Goal: Information Seeking & Learning: Learn about a topic

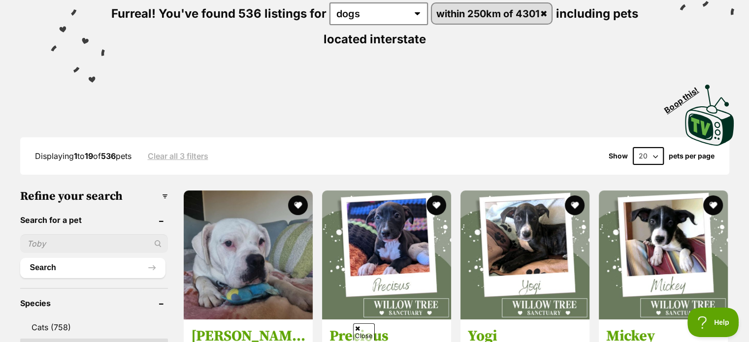
scroll to position [197, 0]
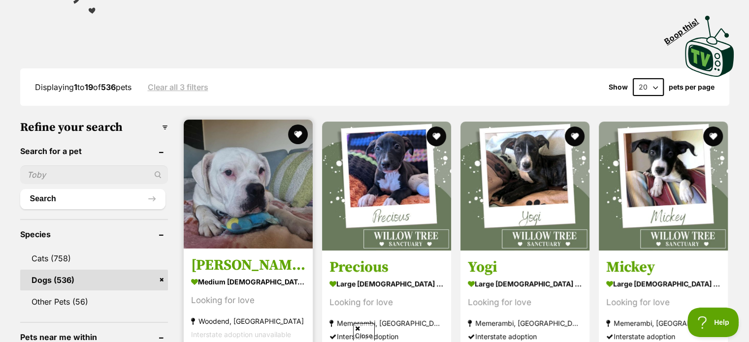
click at [245, 213] on img at bounding box center [248, 184] width 129 height 129
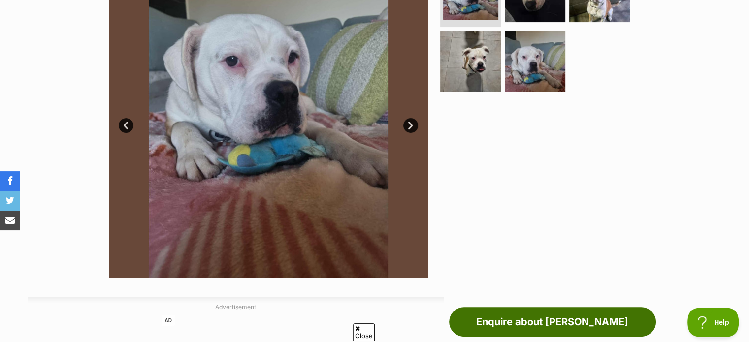
scroll to position [197, 0]
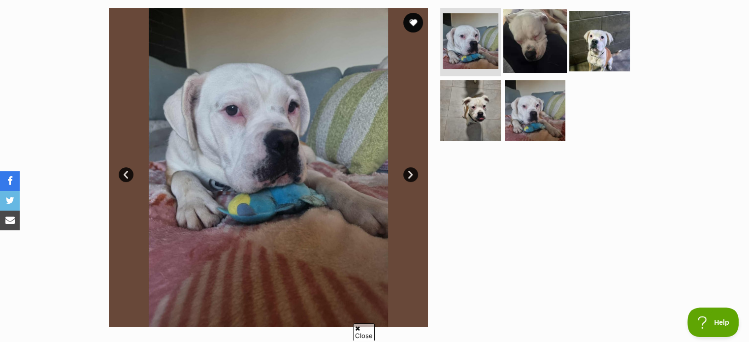
click at [538, 59] on img at bounding box center [535, 41] width 64 height 64
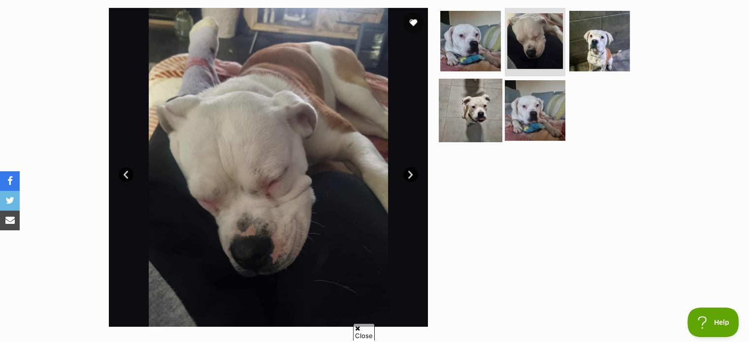
click at [479, 121] on img at bounding box center [471, 111] width 64 height 64
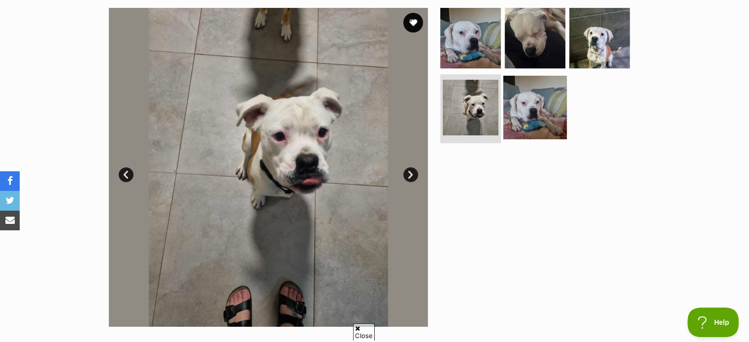
click at [551, 115] on img at bounding box center [535, 108] width 64 height 64
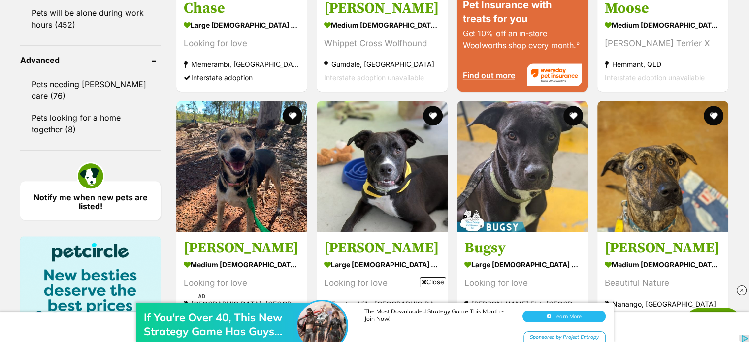
scroll to position [1034, 0]
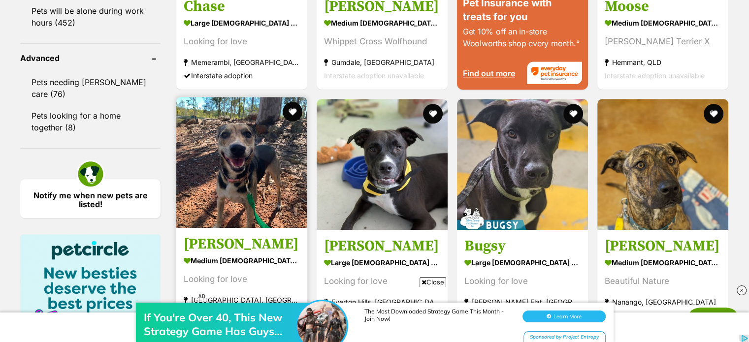
click at [262, 203] on img at bounding box center [241, 162] width 131 height 131
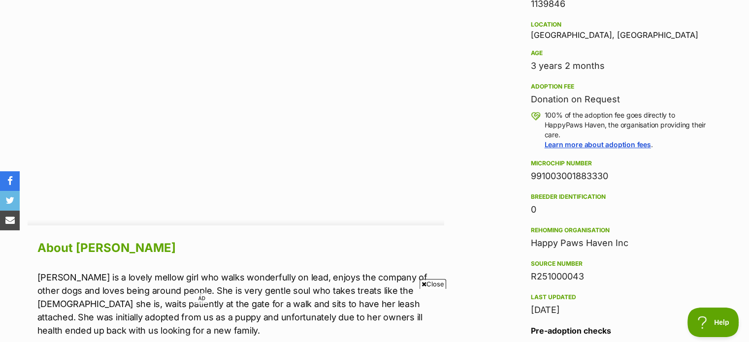
scroll to position [619, 0]
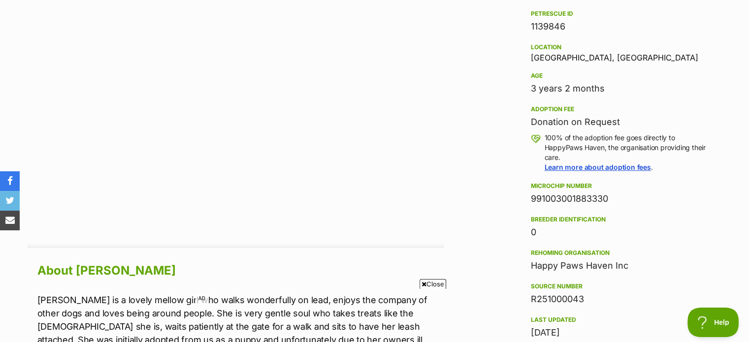
click at [431, 281] on span "Close" at bounding box center [433, 284] width 27 height 10
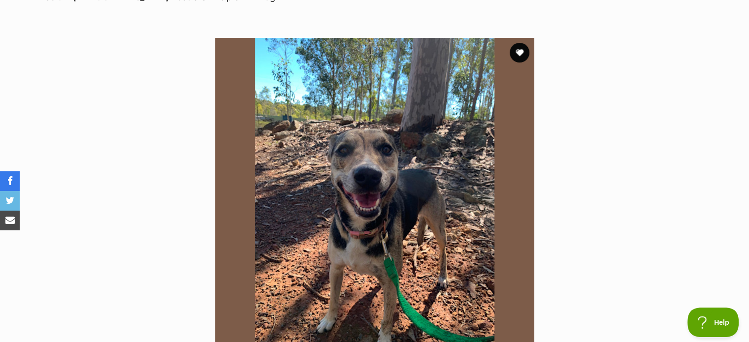
scroll to position [28, 0]
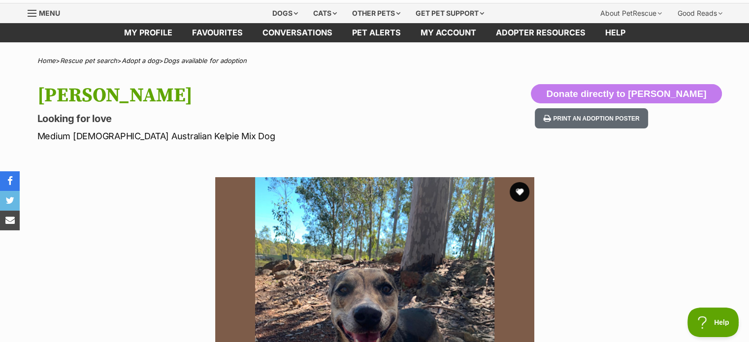
drag, startPoint x: 752, startPoint y: 271, endPoint x: 742, endPoint y: 268, distance: 10.9
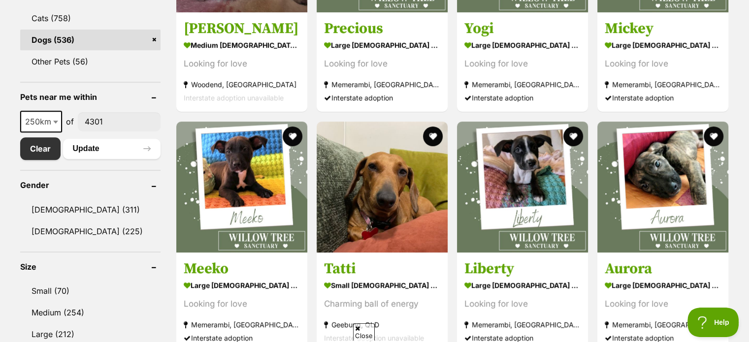
scroll to position [142, 0]
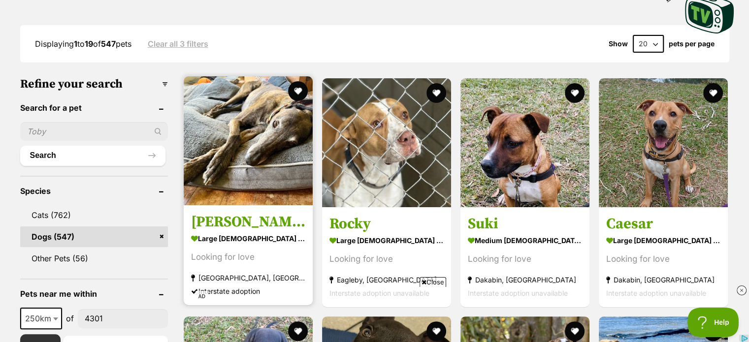
click at [251, 170] on img at bounding box center [248, 140] width 129 height 129
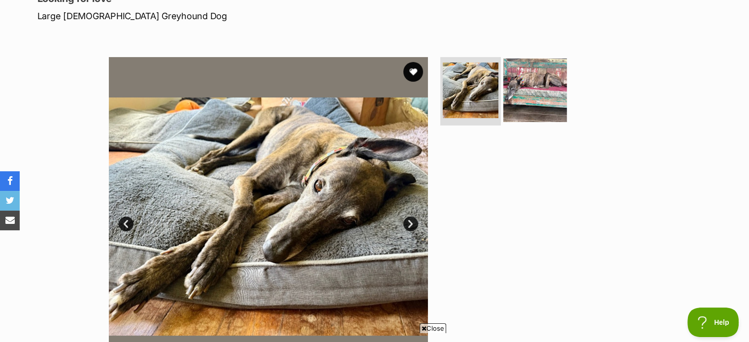
click at [532, 106] on img at bounding box center [535, 90] width 64 height 64
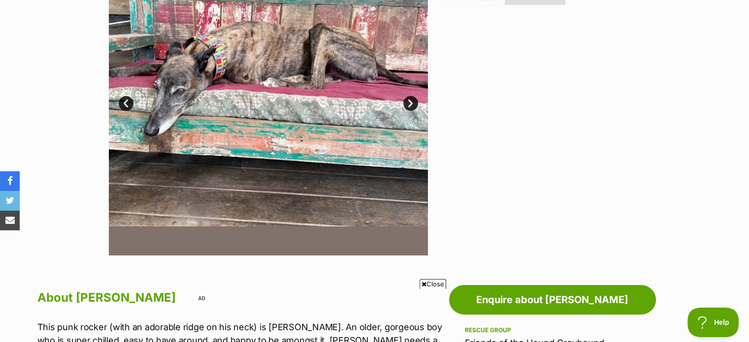
scroll to position [246, 0]
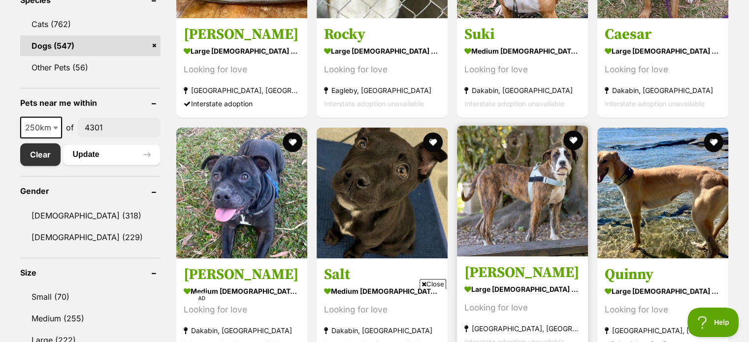
click at [554, 189] on img at bounding box center [522, 191] width 131 height 131
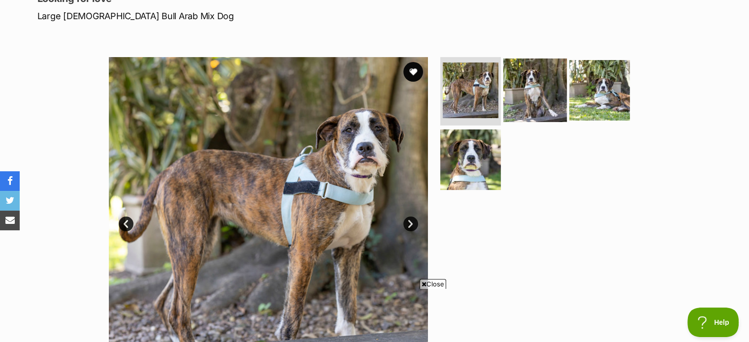
click at [530, 81] on img at bounding box center [535, 90] width 64 height 64
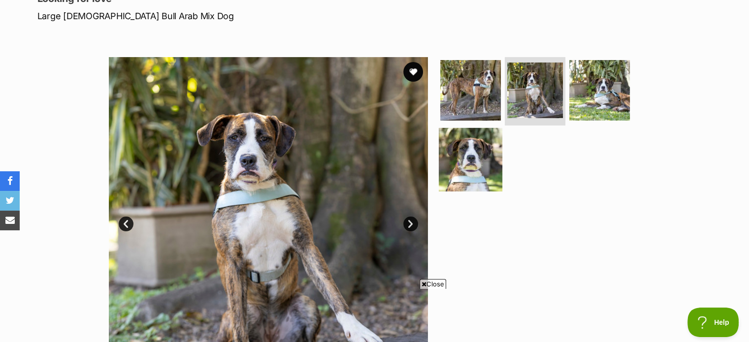
click at [463, 162] on img at bounding box center [471, 160] width 64 height 64
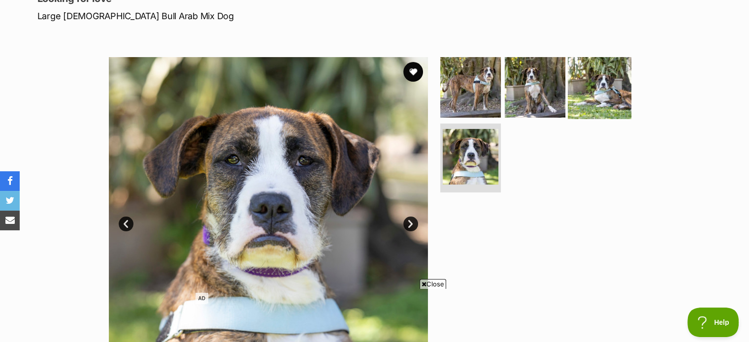
click at [606, 95] on img at bounding box center [600, 87] width 64 height 64
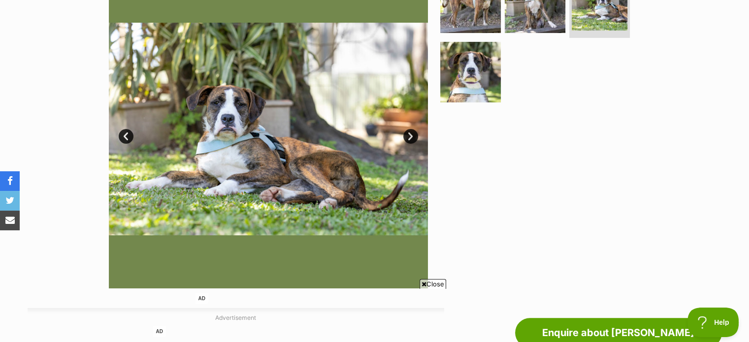
scroll to position [218, 0]
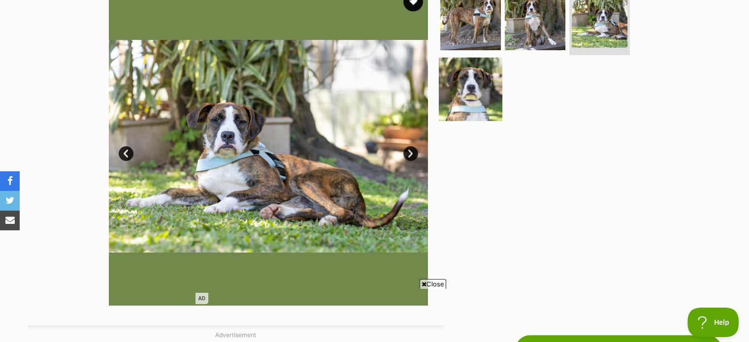
click at [484, 111] on img at bounding box center [471, 90] width 64 height 64
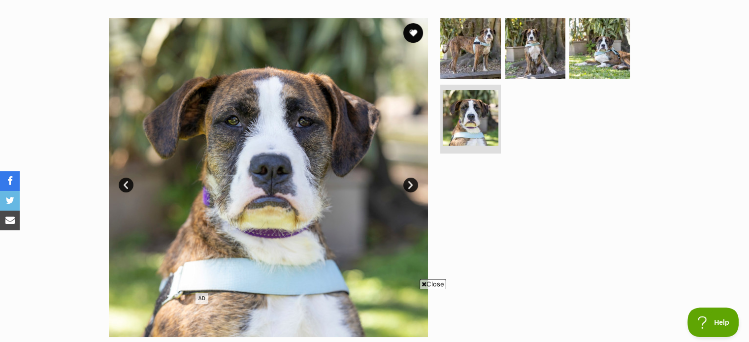
scroll to position [169, 0]
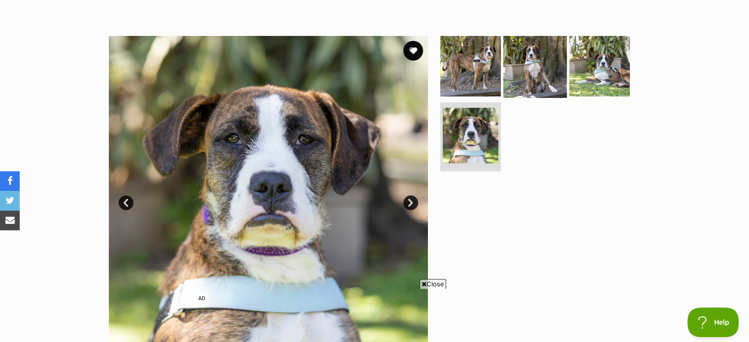
click at [555, 66] on img at bounding box center [535, 66] width 64 height 64
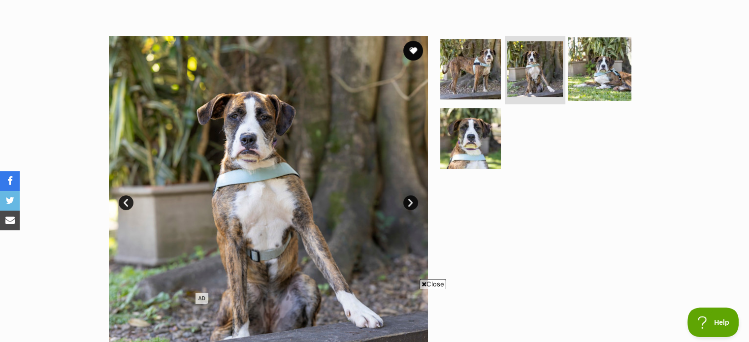
click at [608, 74] on img at bounding box center [600, 69] width 64 height 64
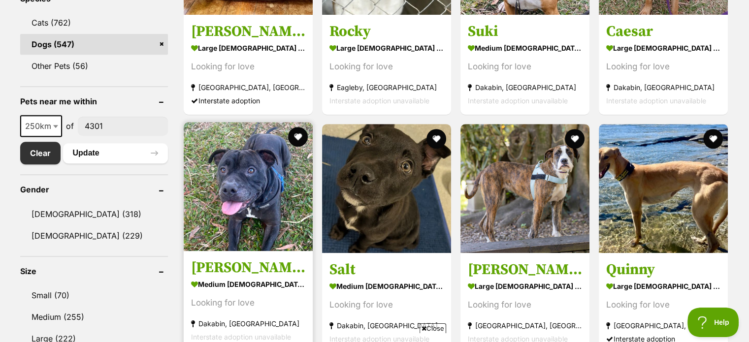
click at [222, 223] on img at bounding box center [248, 186] width 129 height 129
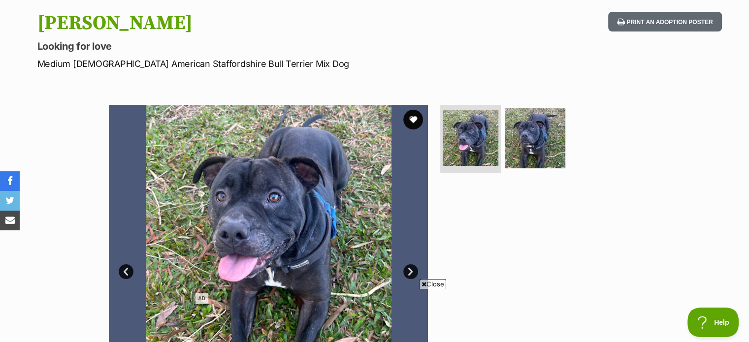
scroll to position [148, 0]
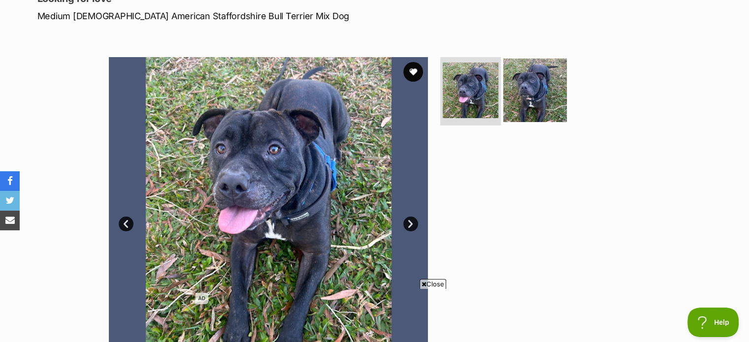
click at [525, 87] on img at bounding box center [535, 90] width 64 height 64
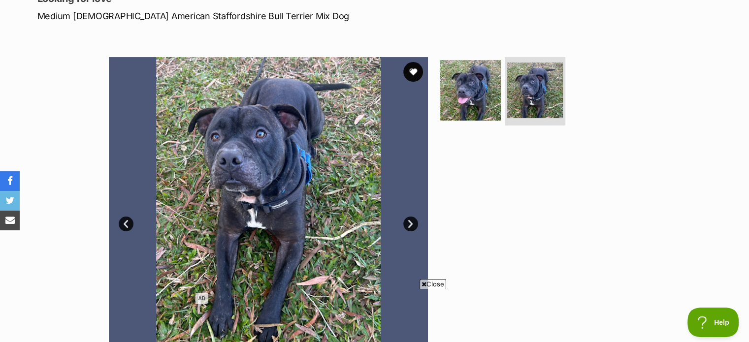
click at [445, 282] on span "Close" at bounding box center [433, 284] width 27 height 10
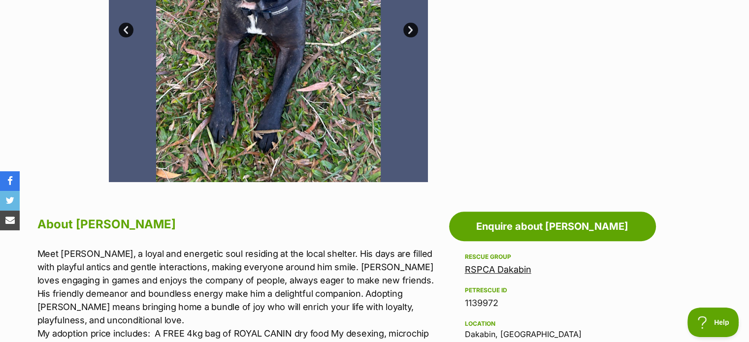
scroll to position [492, 0]
